Goal: Check status

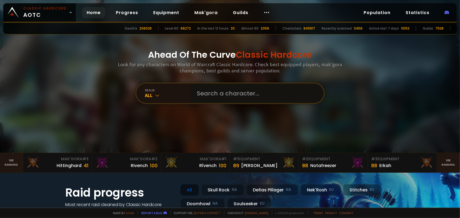
click at [237, 97] on input "text" at bounding box center [255, 92] width 123 height 19
click at [161, 95] on div "All" at bounding box center [167, 95] width 45 height 6
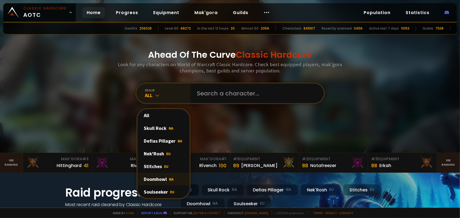
click at [159, 179] on div "Doomhowl NA" at bounding box center [164, 178] width 52 height 13
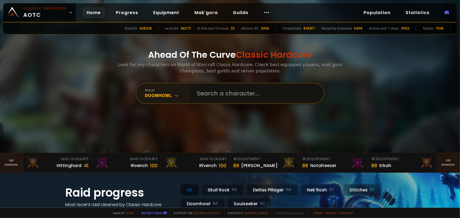
click at [221, 94] on input "text" at bounding box center [255, 92] width 123 height 19
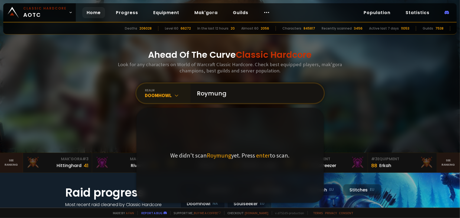
type input "Roymunga"
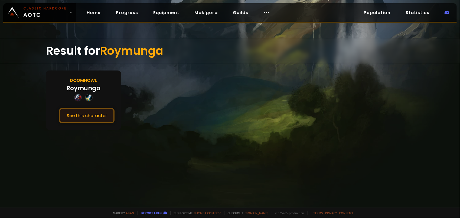
click at [85, 116] on button "See this character" at bounding box center [86, 115] width 55 height 15
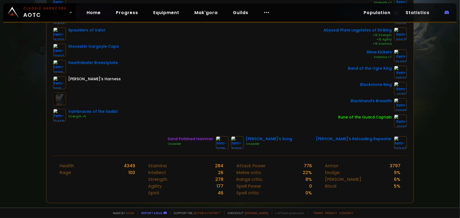
scroll to position [81, 0]
